Goal: Communication & Community: Answer question/provide support

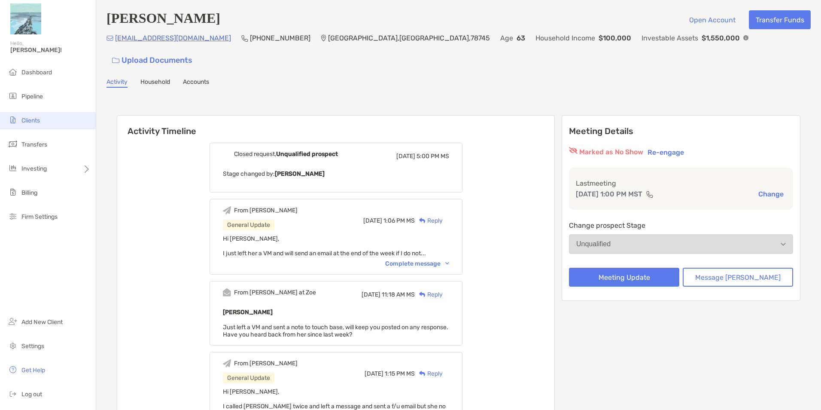
click at [48, 119] on li "Clients" at bounding box center [48, 120] width 96 height 17
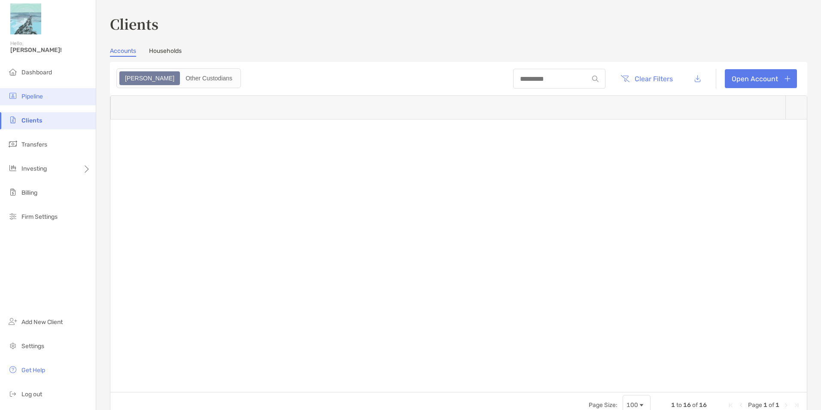
click at [36, 98] on span "Pipeline" at bounding box center [31, 96] width 21 height 7
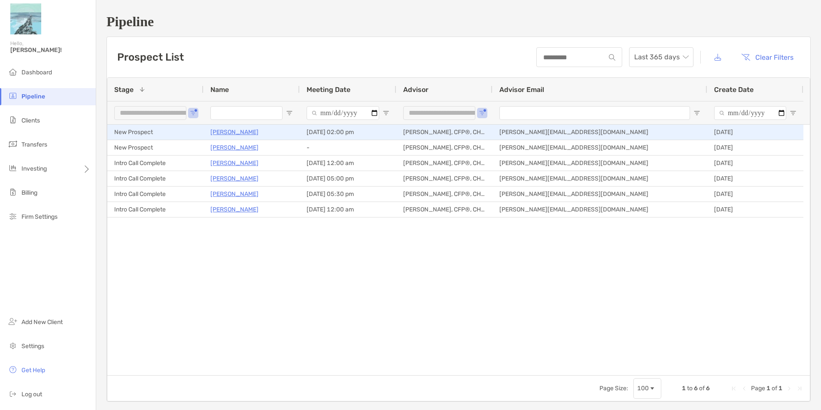
click at [229, 132] on p "[PERSON_NAME]" at bounding box center [235, 132] width 48 height 11
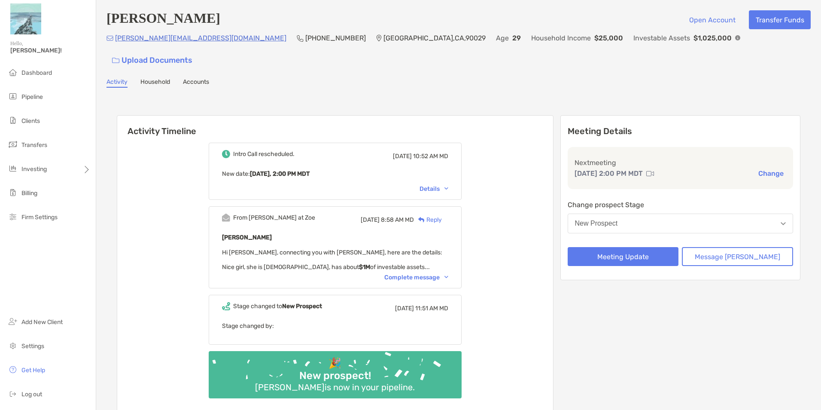
click at [427, 274] on div "Complete message" at bounding box center [417, 277] width 64 height 7
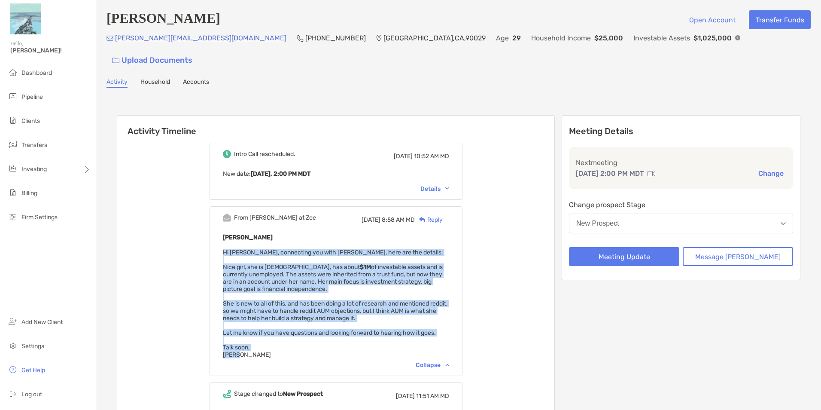
drag, startPoint x: 261, startPoint y: 339, endPoint x: 233, endPoint y: 231, distance: 111.9
click at [233, 231] on div "From Paul at Zoe Fri, Oct 3 8:58 AM MD Reply Ezana Colovos Hi Maddie, connectin…" at bounding box center [336, 291] width 253 height 170
copy span "Hi Maddie, connecting you with Ezana, here are the details: Nice girl, she is 2…"
click at [348, 279] on div "Ezana Colovos Hi Maddie, connecting you with Ezana, here are the details: Nice …" at bounding box center [336, 295] width 226 height 126
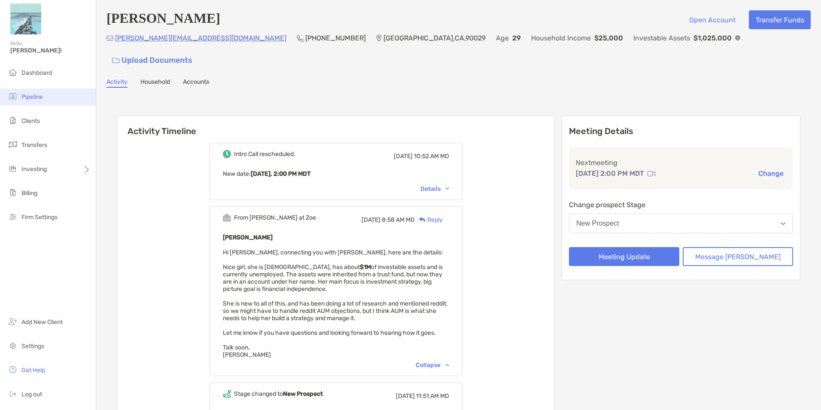
click at [45, 100] on li "Pipeline" at bounding box center [48, 97] width 96 height 17
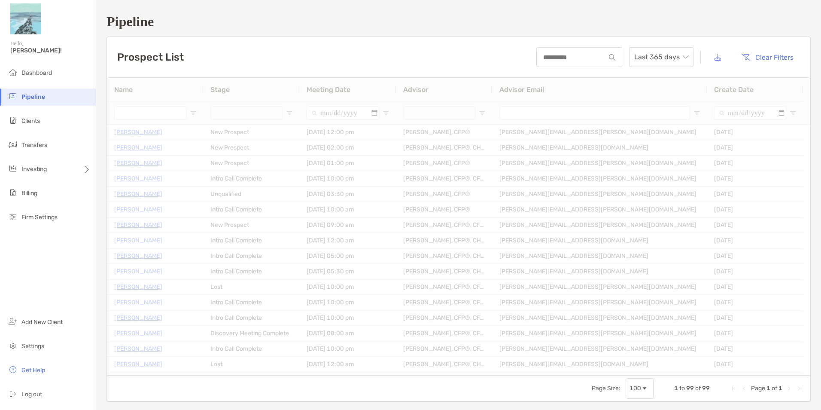
type input "**********"
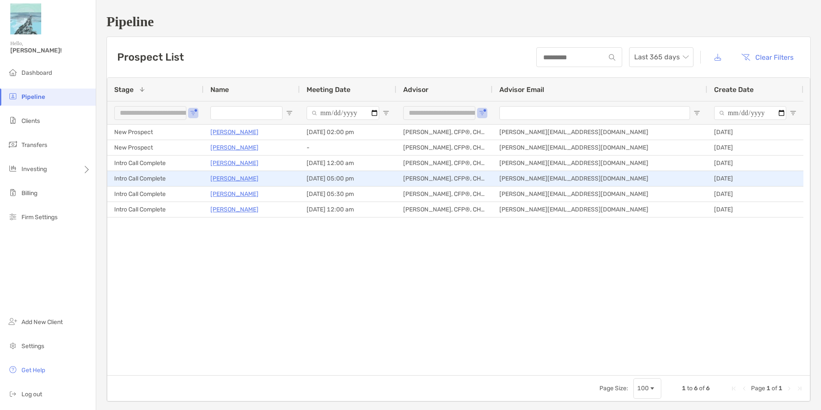
click at [224, 177] on p "Rhonda Manter" at bounding box center [235, 178] width 48 height 11
click at [245, 177] on p "Rhonda Manter" at bounding box center [235, 178] width 48 height 11
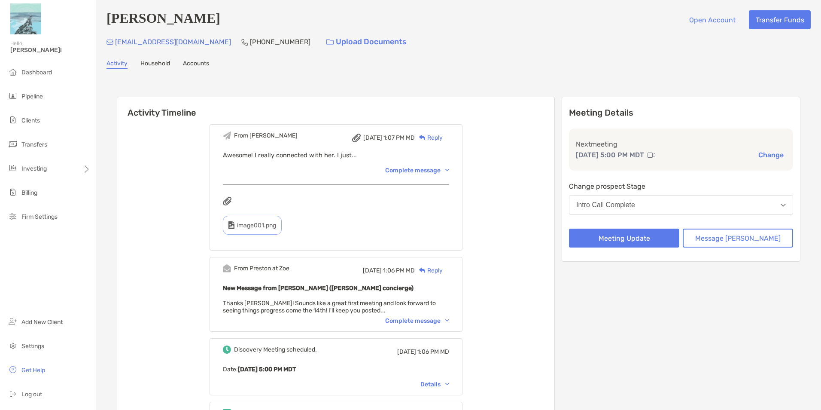
click at [443, 139] on div "Reply" at bounding box center [429, 137] width 28 height 9
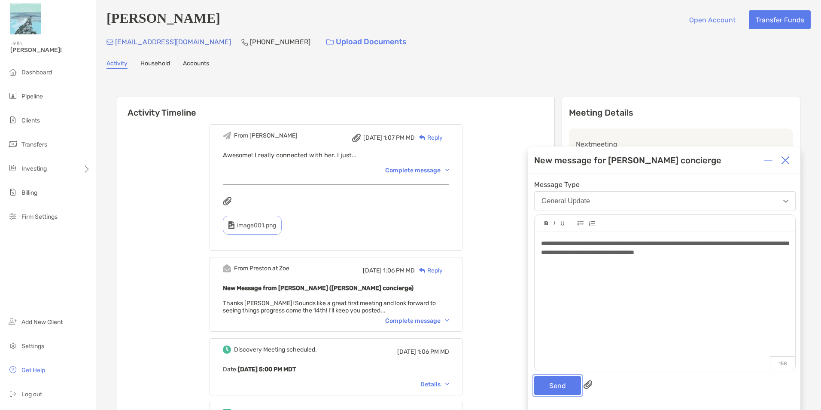
click at [567, 384] on button "Send" at bounding box center [557, 385] width 47 height 19
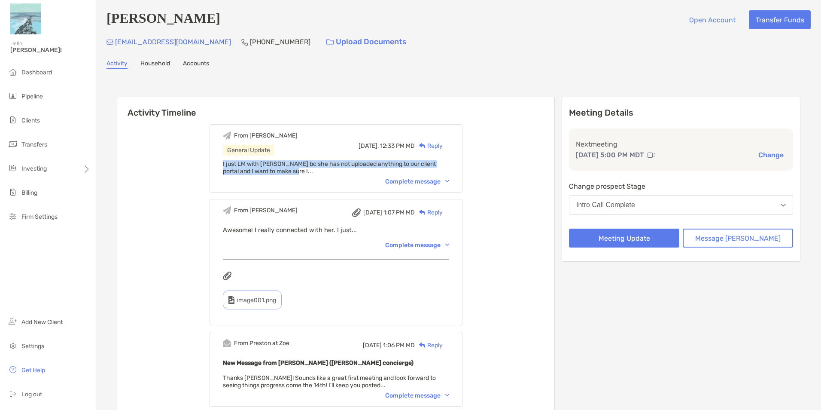
drag, startPoint x: 235, startPoint y: 163, endPoint x: 307, endPoint y: 175, distance: 72.4
click at [307, 175] on div "I just LM with Rhonda bc she has not uploaded anything to our client portal and…" at bounding box center [336, 167] width 226 height 15
click at [446, 183] on div "Complete message" at bounding box center [417, 181] width 64 height 7
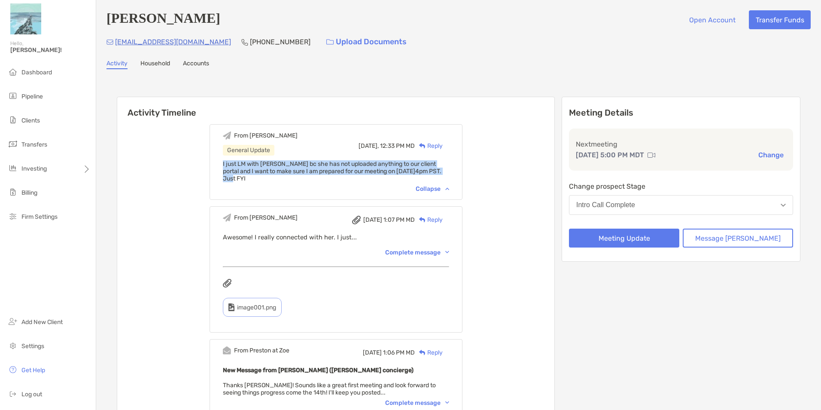
drag, startPoint x: 232, startPoint y: 162, endPoint x: 500, endPoint y: 170, distance: 267.8
copy span "I just LM with Rhonda bc she has not uploaded anything to our client portal and…"
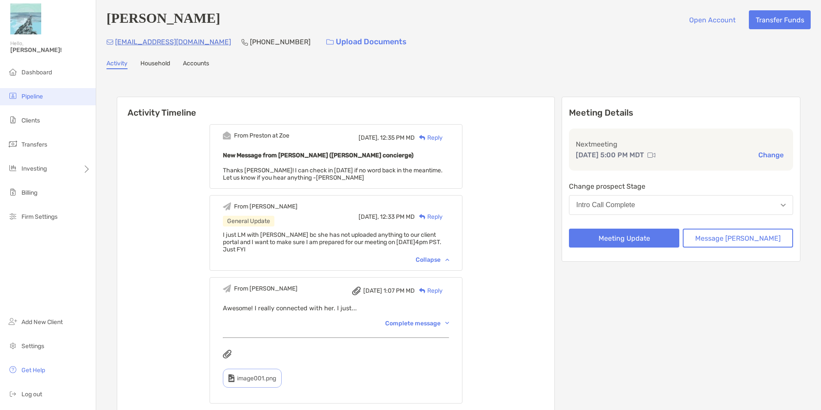
click at [36, 94] on span "Pipeline" at bounding box center [31, 96] width 21 height 7
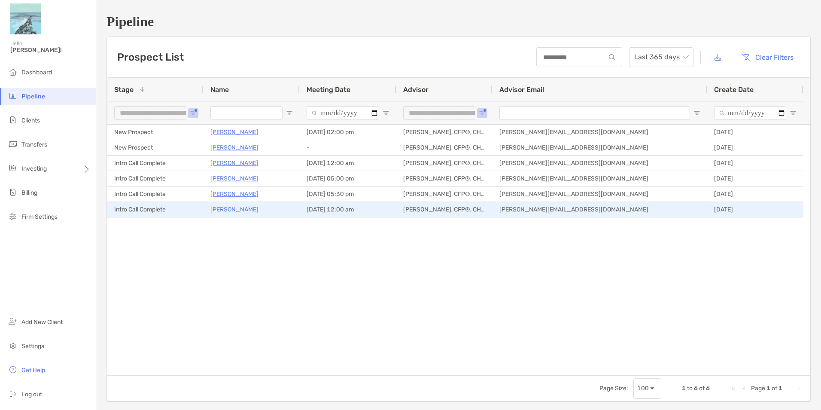
click at [233, 212] on p "[PERSON_NAME]" at bounding box center [235, 209] width 48 height 11
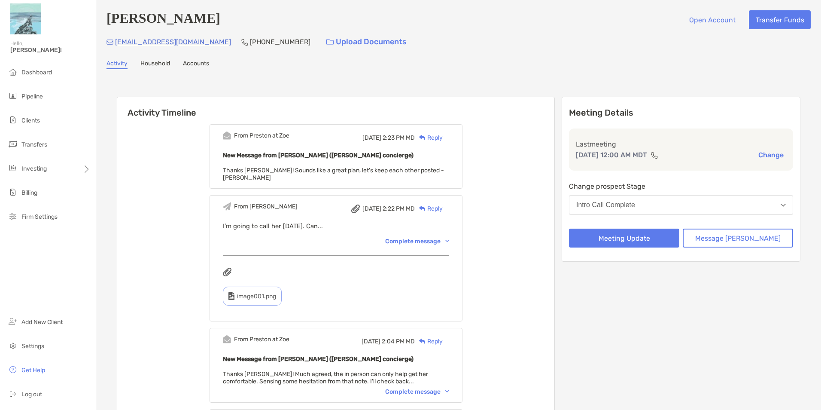
click at [439, 140] on div "Reply" at bounding box center [429, 137] width 28 height 9
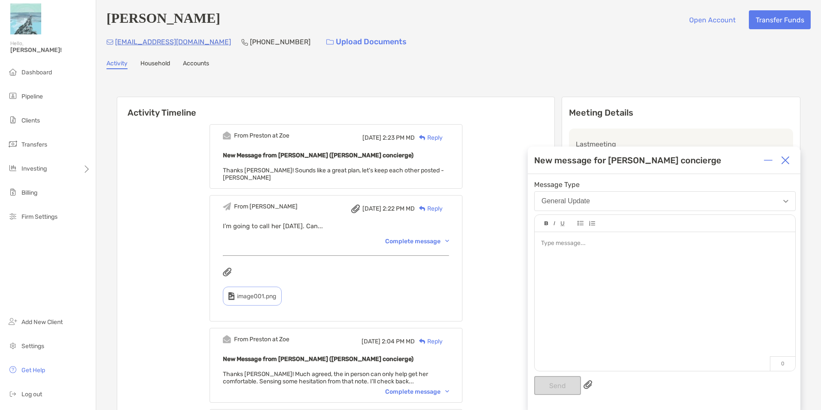
click at [580, 250] on div at bounding box center [665, 297] width 261 height 130
click at [552, 387] on button "Send" at bounding box center [557, 385] width 47 height 19
